Goal: Task Accomplishment & Management: Complete application form

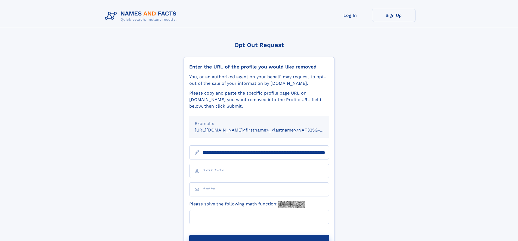
scroll to position [0, 60]
type input "**********"
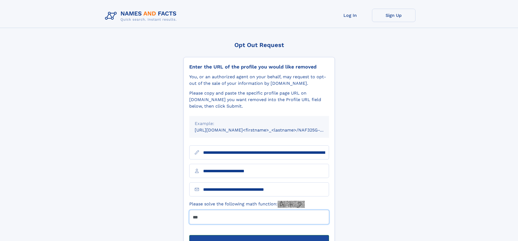
type input "***"
click at [259, 235] on button "Submit Opt Out Request" at bounding box center [259, 243] width 140 height 17
